Goal: Navigation & Orientation: Go to known website

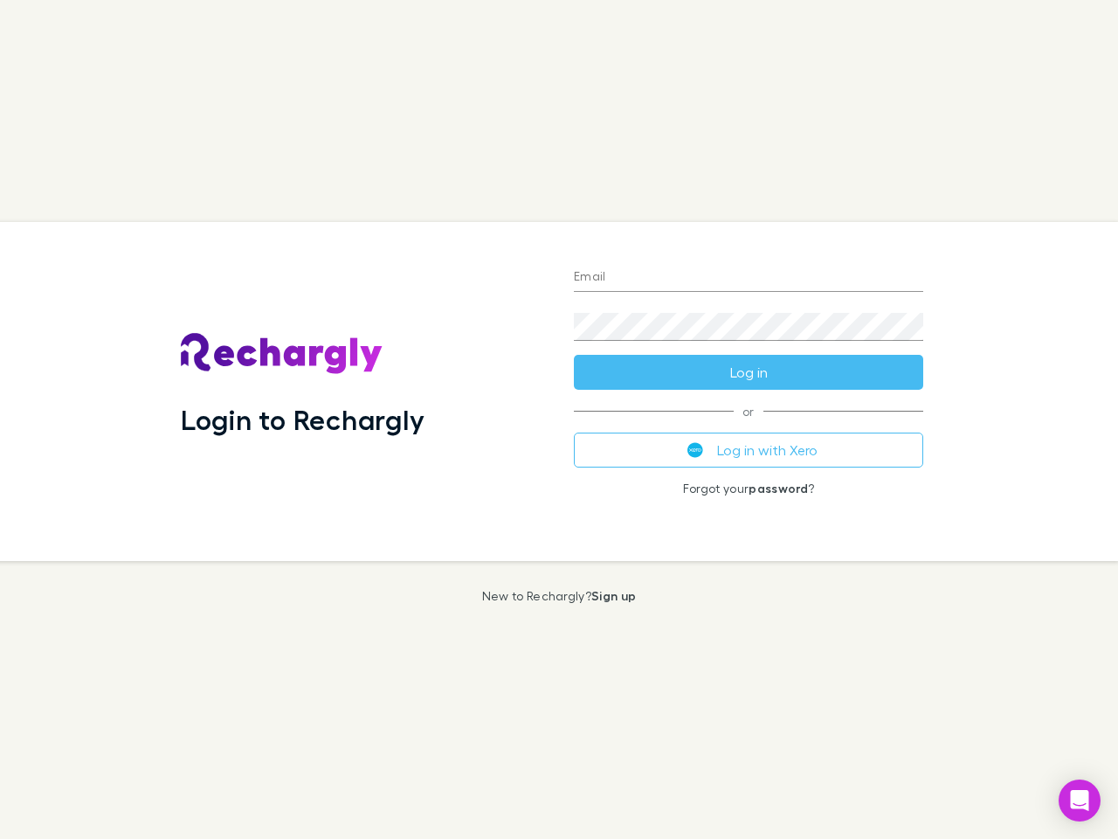
click at [559, 419] on div "Login to Rechargly" at bounding box center [363, 391] width 393 height 339
click at [749, 278] on input "Email" at bounding box center [748, 278] width 349 height 28
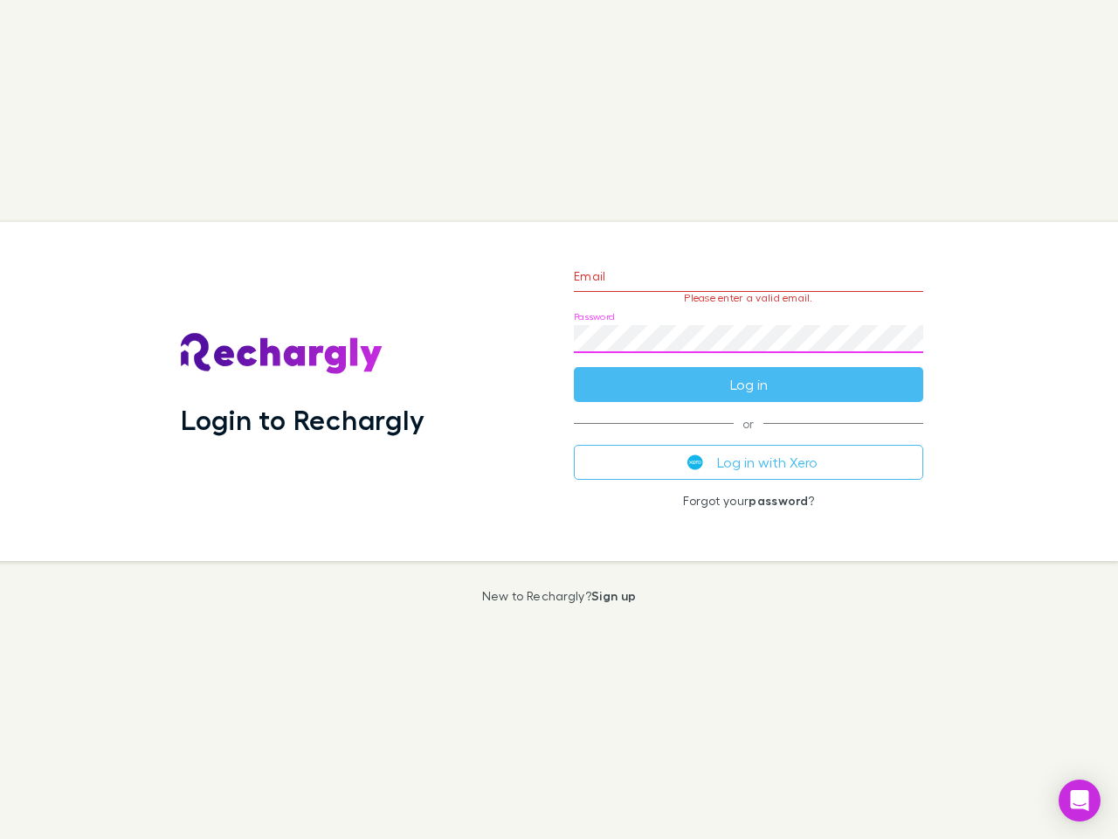
click at [749, 372] on form "Email Please enter a valid email. Password Log in" at bounding box center [748, 326] width 349 height 152
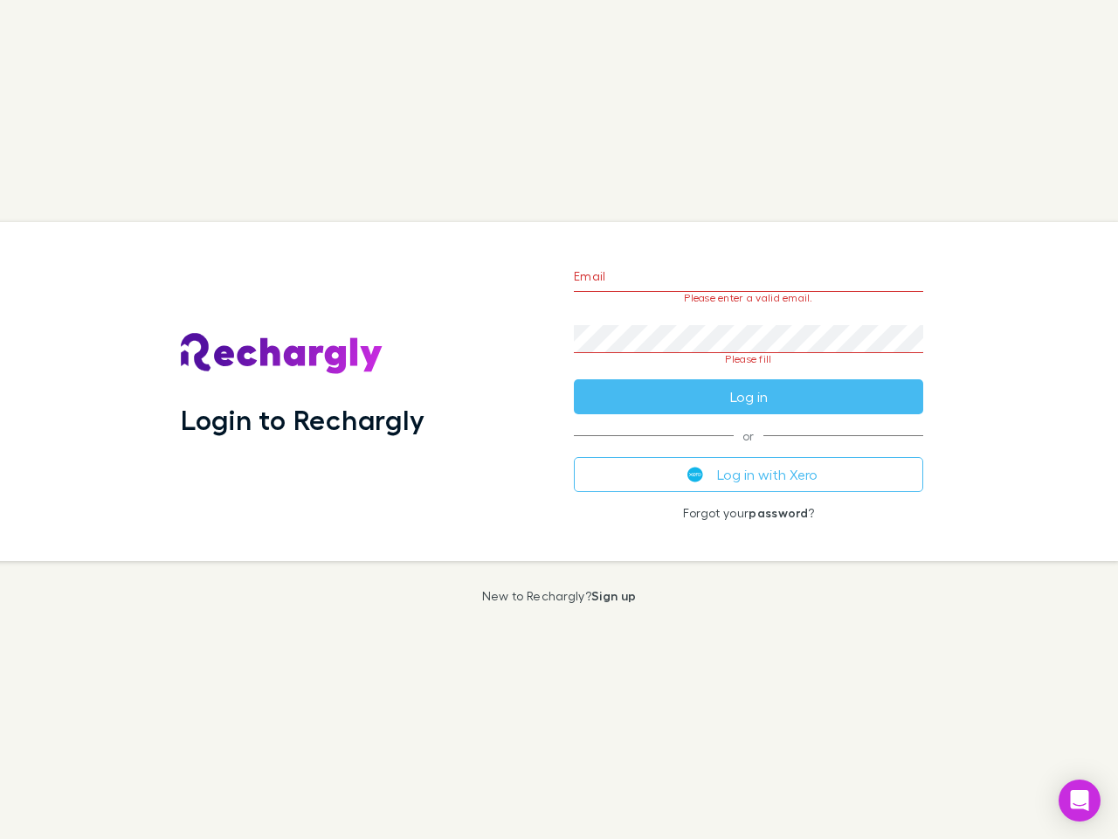
click at [749, 450] on div "Email Please enter a valid email. Password Please fill Log in or Log in with Xe…" at bounding box center [748, 391] width 377 height 339
click at [1080, 800] on icon "Open Intercom Messenger" at bounding box center [1080, 800] width 18 height 21
